Goal: Find specific page/section: Find specific page/section

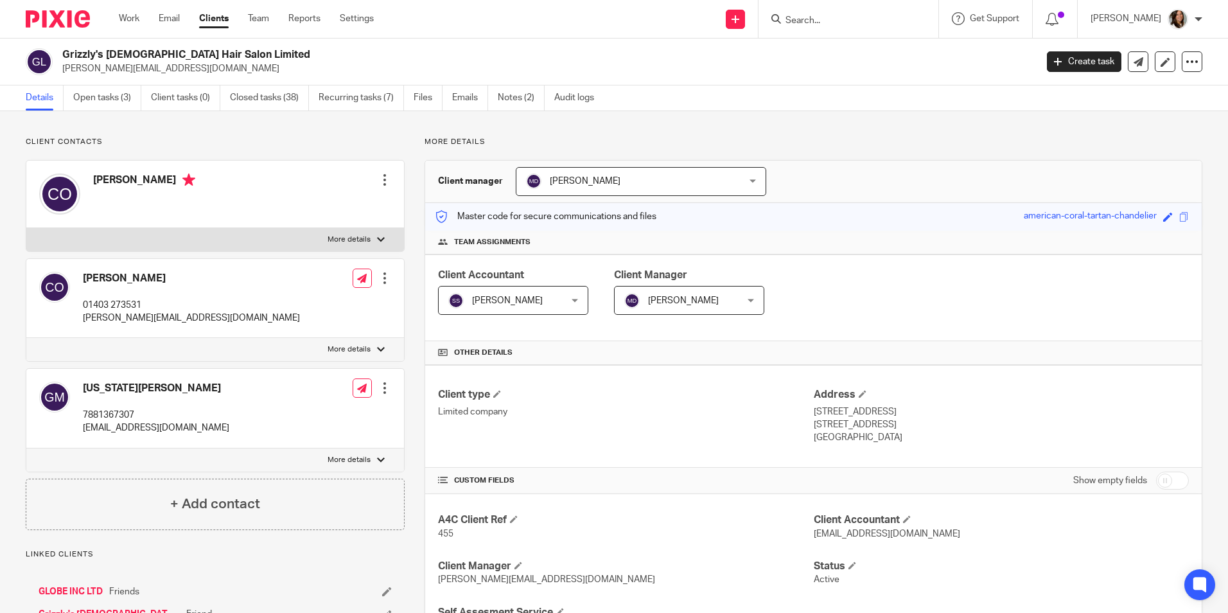
scroll to position [1149, 0]
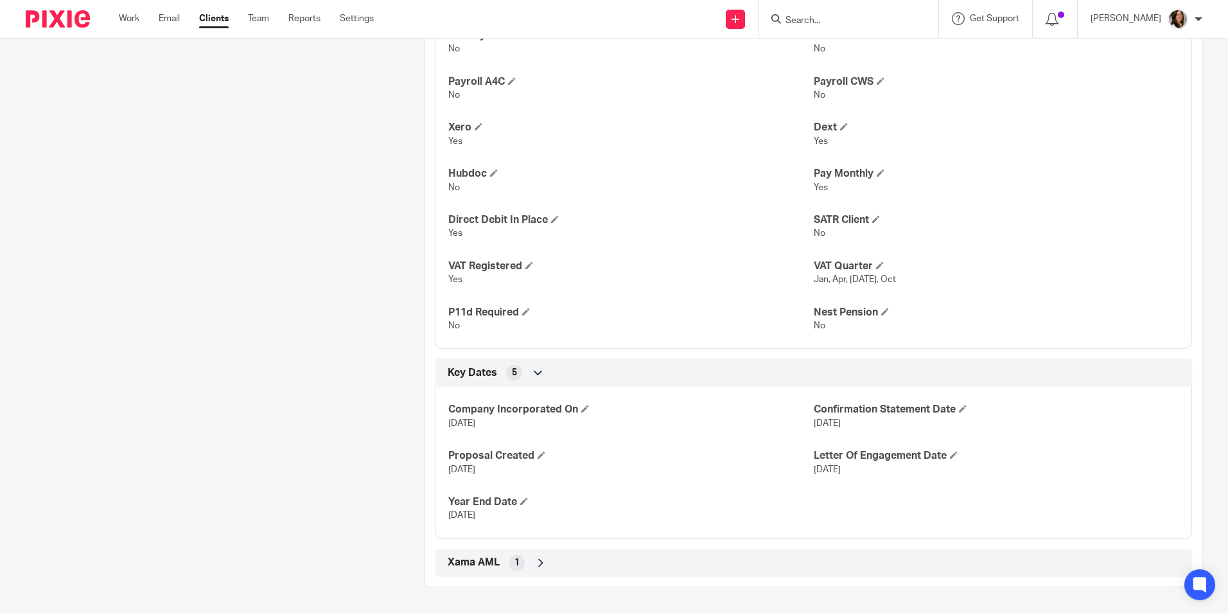
click at [871, 22] on input "Search" at bounding box center [842, 21] width 116 height 12
click at [867, 18] on input "wheel" at bounding box center [842, 21] width 116 height 12
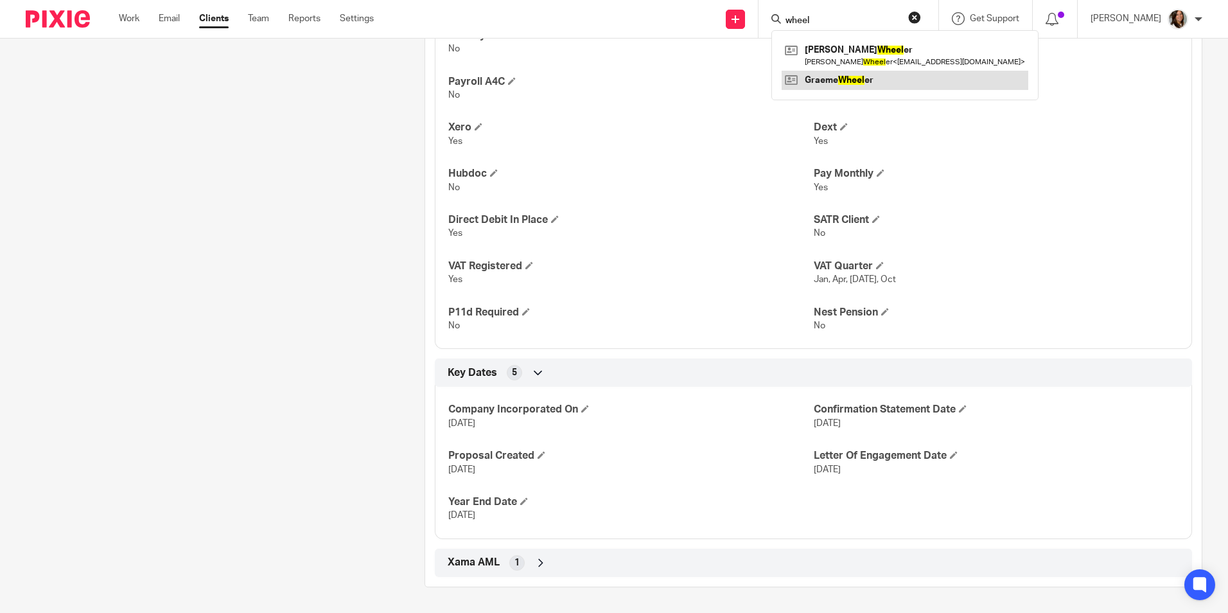
type input "wheel"
click at [863, 80] on link at bounding box center [905, 80] width 247 height 19
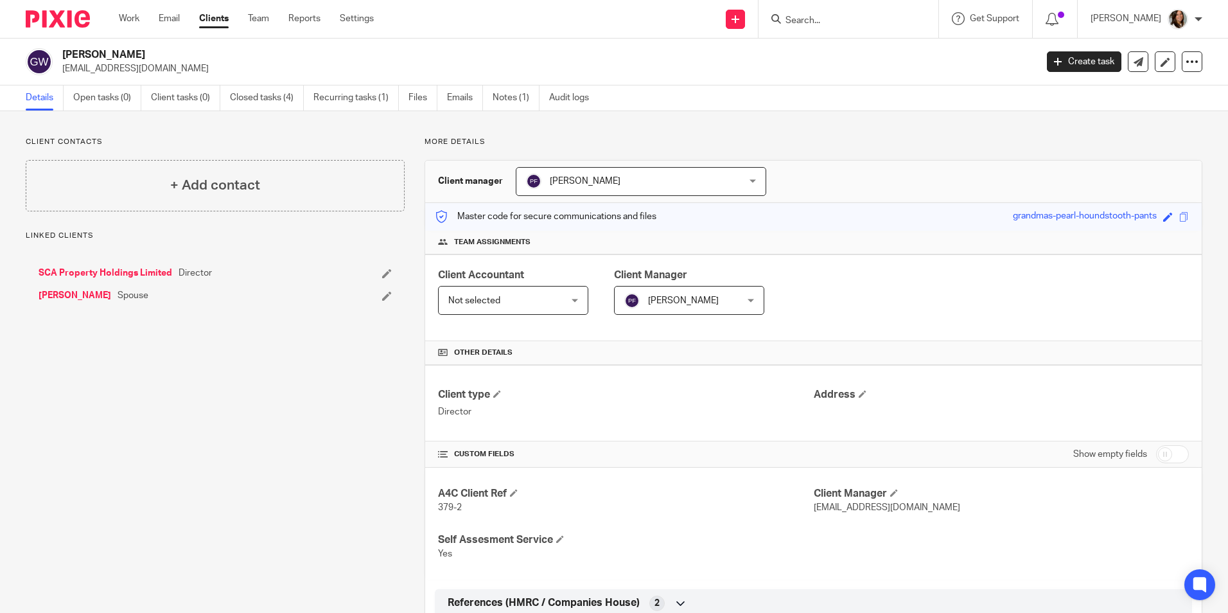
click at [127, 270] on link "SCA Property Holdings Limited" at bounding box center [106, 273] width 134 height 13
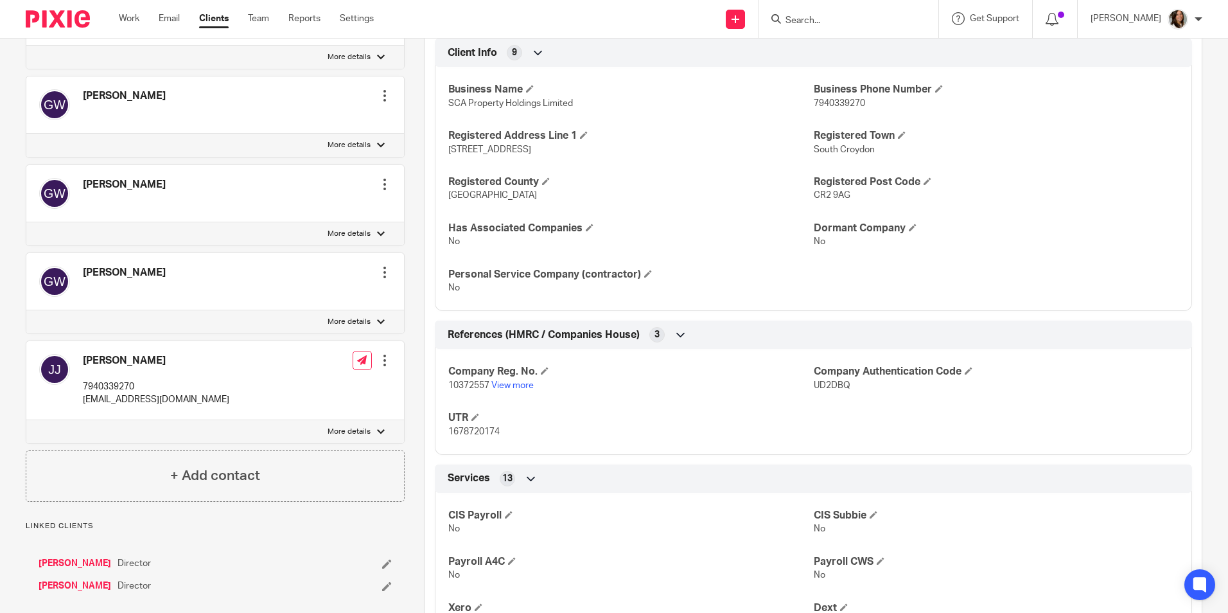
scroll to position [707, 0]
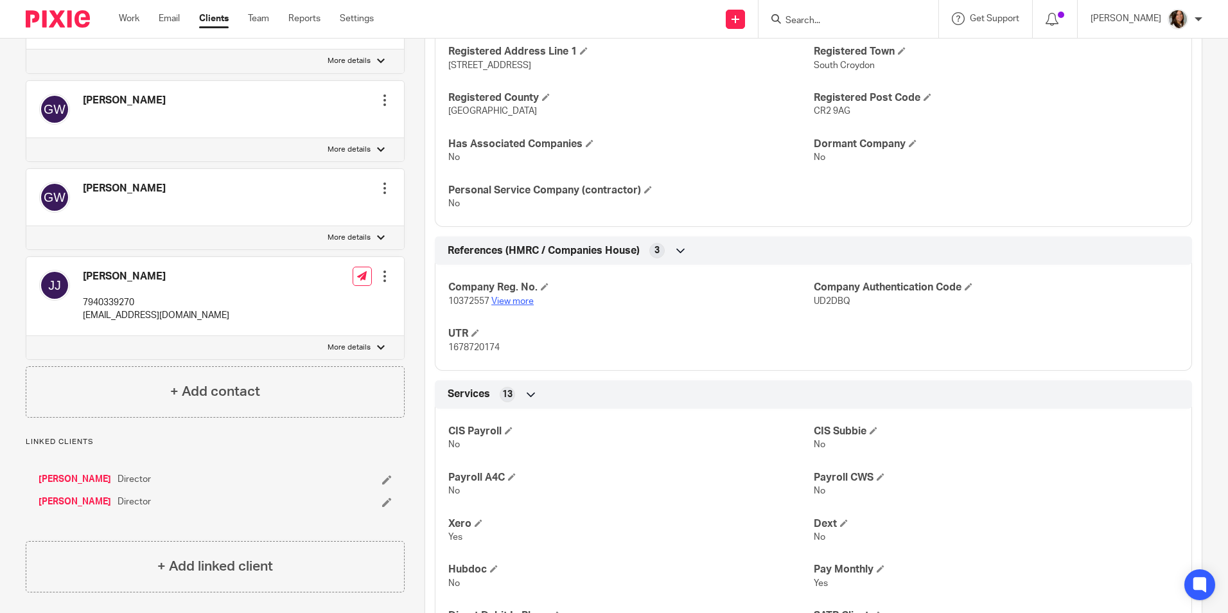
click at [513, 301] on link "View more" at bounding box center [512, 301] width 42 height 9
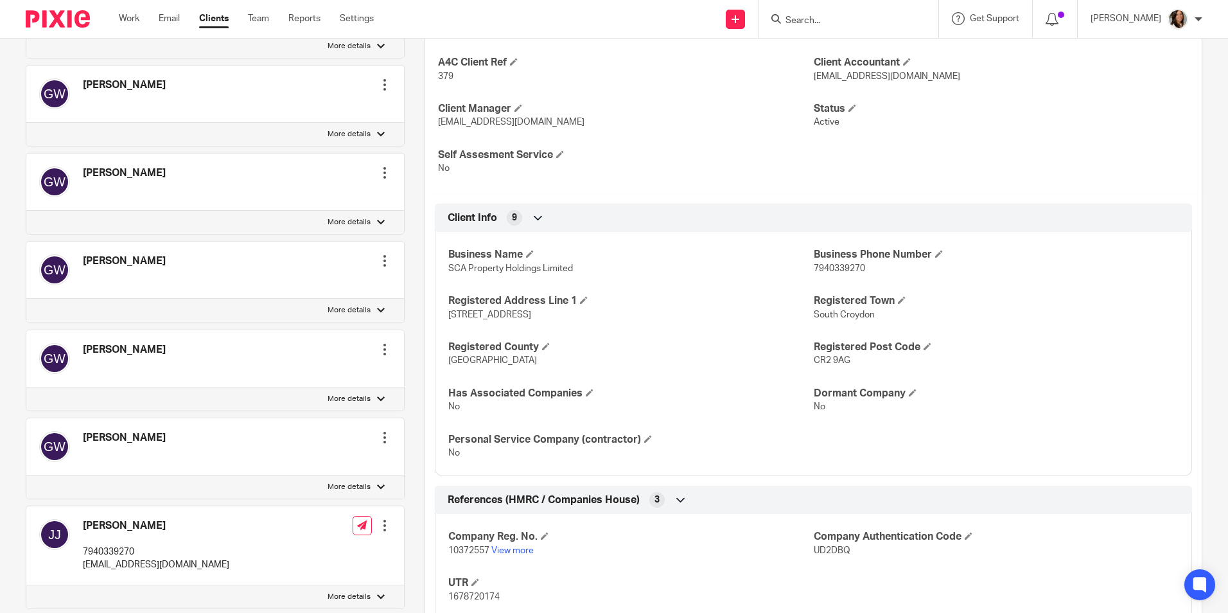
scroll to position [450, 0]
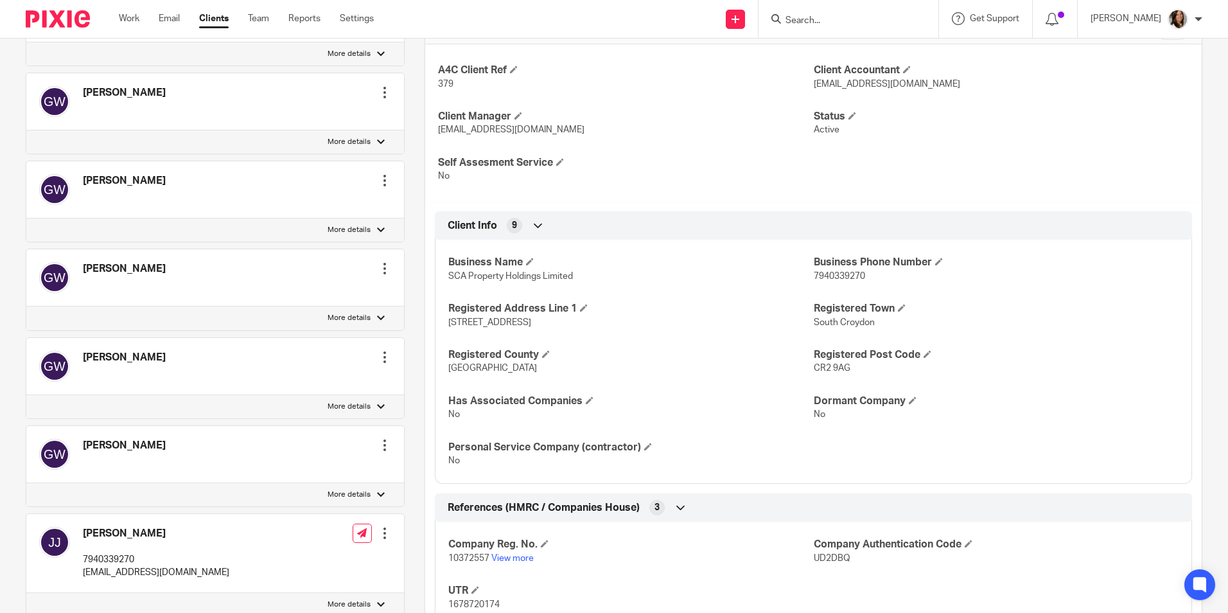
click at [189, 269] on div "[PERSON_NAME] Edit contact Create client from contact Export data Make primary …" at bounding box center [215, 277] width 378 height 57
click at [119, 16] on link "Work" at bounding box center [129, 18] width 21 height 13
